Goal: Task Accomplishment & Management: Use online tool/utility

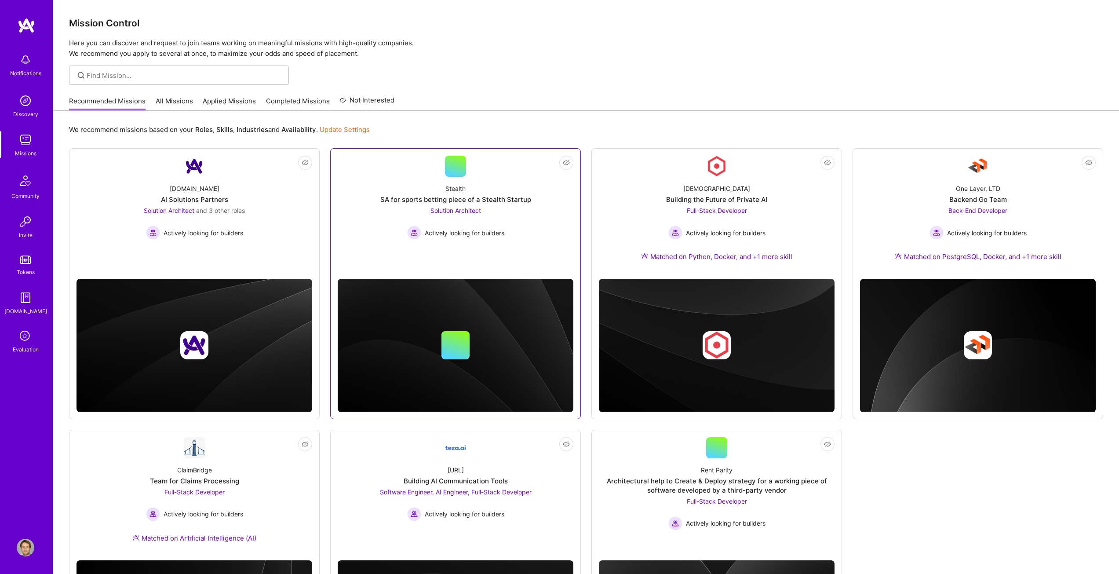
click at [440, 198] on div "SA for sports betting piece of a Stealth Startup" at bounding box center [455, 199] width 151 height 9
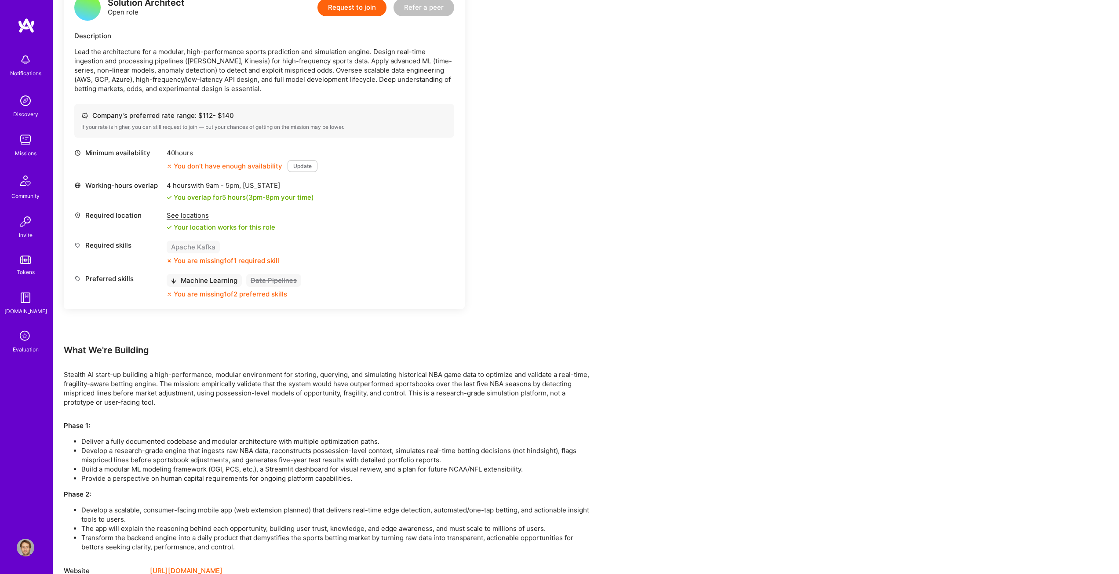
scroll to position [222, 0]
